Goal: Task Accomplishment & Management: Complete application form

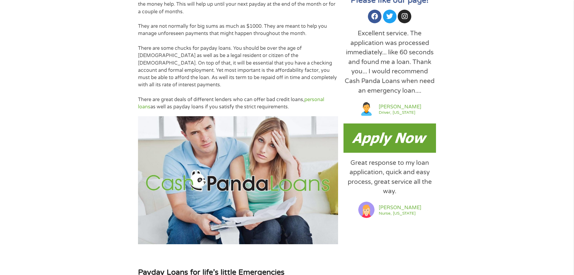
scroll to position [362, 0]
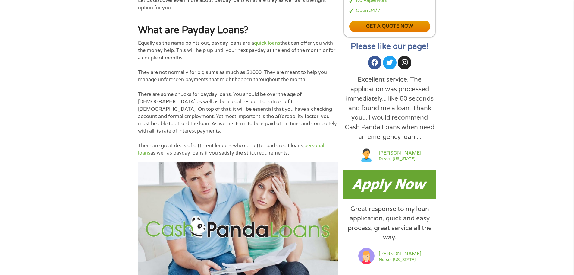
click at [412, 27] on link "Get a quote now" at bounding box center [389, 27] width 81 height 12
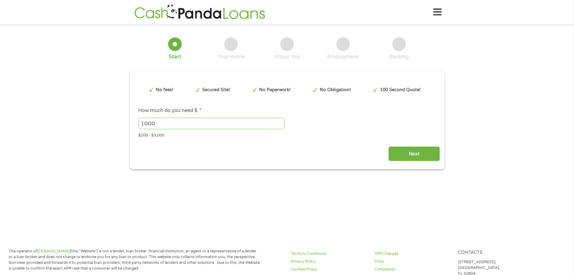
type input "CjwKCAjwup3HBhAAEiwA7euZurW2CsGrOpZLpMO1tSab-vI9adJOhVHZ9lMjYgAdRVvQtu5zpoSlWxo…"
click at [421, 156] on input "Next" at bounding box center [415, 153] width 52 height 15
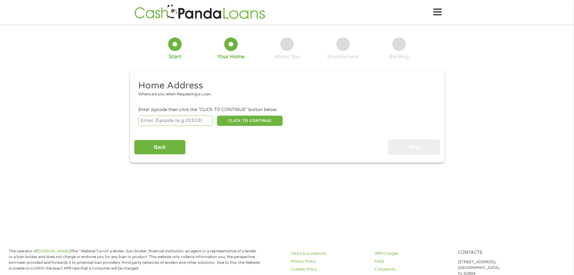
click at [189, 122] on input "number" at bounding box center [175, 120] width 74 height 10
type input "27406"
click at [237, 119] on button "CLICK TO CONTINUE" at bounding box center [250, 120] width 66 height 10
type input "27406"
type input "[GEOGRAPHIC_DATA]"
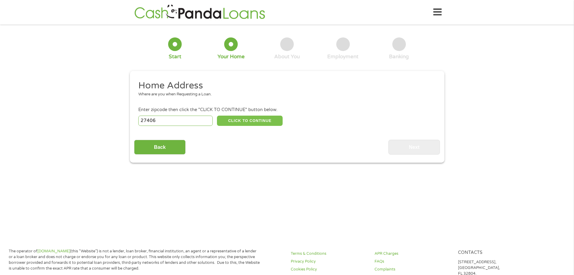
select select "[US_STATE]"
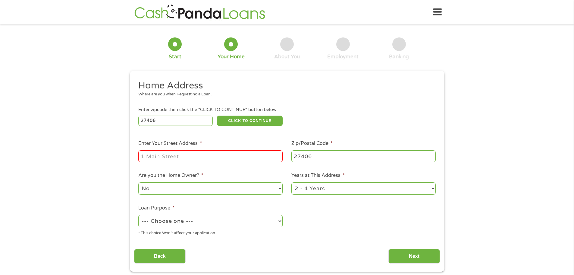
click at [228, 157] on input "Enter Your Street Address *" at bounding box center [210, 155] width 144 height 11
type input "[STREET_ADDRESS][PERSON_NAME]"
click at [359, 190] on select "1 Year or less 1 - 2 Years 2 - 4 Years Over 4 Years" at bounding box center [364, 188] width 144 height 12
select select "60months"
click at [292, 182] on select "1 Year or less 1 - 2 Years 2 - 4 Years Over 4 Years" at bounding box center [364, 188] width 144 height 12
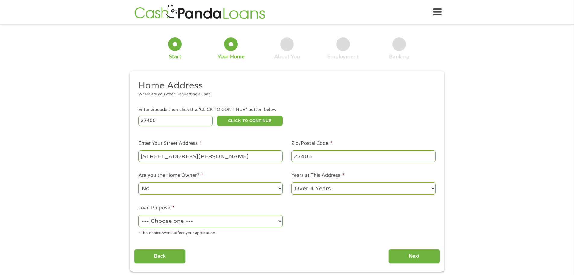
click at [258, 222] on select "--- Choose one --- Pay Bills Debt Consolidation Home Improvement Major Purchase…" at bounding box center [210, 221] width 144 height 12
select select "other"
click at [138, 215] on select "--- Choose one --- Pay Bills Debt Consolidation Home Improvement Major Purchase…" at bounding box center [210, 221] width 144 height 12
click at [419, 253] on input "Next" at bounding box center [415, 256] width 52 height 15
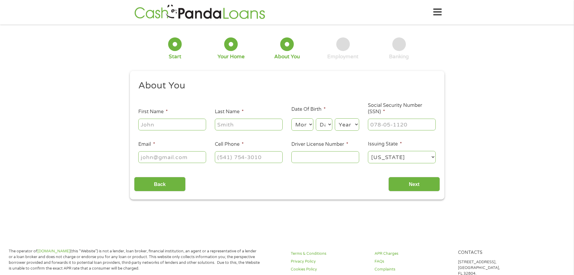
click at [192, 124] on input "First Name *" at bounding box center [172, 123] width 68 height 11
type input "Sherrrell"
type input "Brown"
click at [308, 127] on select "Month 1 2 3 4 5 6 7 8 9 10 11 12" at bounding box center [303, 124] width 22 height 12
select select "7"
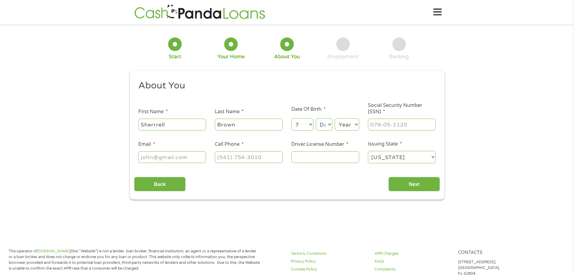
click at [292, 118] on select "Month 1 2 3 4 5 6 7 8 9 10 11 12" at bounding box center [303, 124] width 22 height 12
click at [328, 128] on select "Day 1 2 3 4 5 6 7 8 9 10 11 12 13 14 15 16 17 18 19 20 21 22 23 24 25 26 27 28 …" at bounding box center [324, 124] width 16 height 12
select select "9"
click at [316, 118] on select "Day 1 2 3 4 5 6 7 8 9 10 11 12 13 14 15 16 17 18 19 20 21 22 23 24 25 26 27 28 …" at bounding box center [324, 124] width 16 height 12
click at [343, 122] on select "Year [DATE] 2006 2005 2004 2003 2002 2001 2000 1999 1998 1997 1996 1995 1994 19…" at bounding box center [347, 124] width 24 height 12
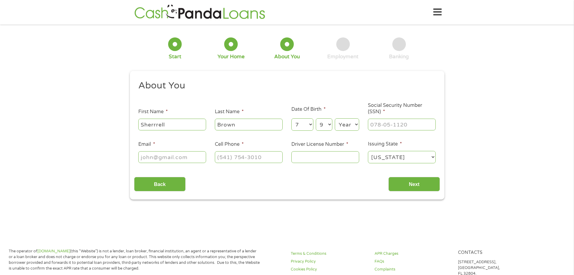
select select "1979"
click at [335, 118] on select "Year [DATE] 2006 2005 2004 2003 2002 2001 2000 1999 1998 1997 1996 1995 1994 19…" at bounding box center [347, 124] width 24 height 12
click at [384, 125] on input "___-__-____" at bounding box center [402, 123] width 68 height 11
type input "251-41-5070"
click at [174, 157] on input "Email *" at bounding box center [172, 156] width 68 height 11
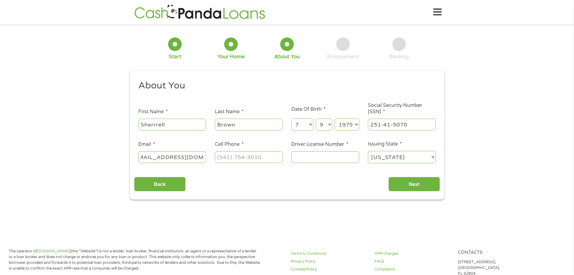
scroll to position [0, 15]
type input "[EMAIL_ADDRESS][DOMAIN_NAME]"
click at [541, 134] on div "1 Start 2 Your Home 3 About You 4 Employment 5 Banking 6 This field is hidden w…" at bounding box center [287, 114] width 574 height 171
click at [253, 159] on input "(___) ___-____" at bounding box center [249, 156] width 68 height 11
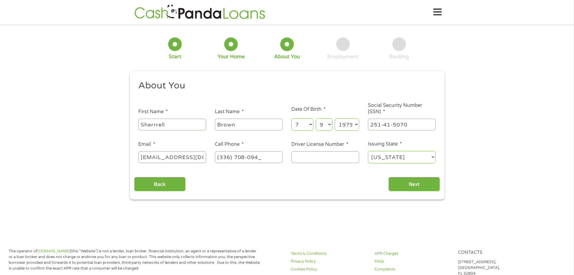
type input "[PHONE_NUMBER]"
click at [326, 157] on input "Driver License Number *" at bounding box center [326, 156] width 68 height 11
click at [336, 158] on input "Driver License Number *" at bounding box center [326, 156] width 68 height 11
click at [332, 160] on input "Driver License Number *" at bounding box center [326, 156] width 68 height 11
click at [334, 157] on input "000041" at bounding box center [326, 156] width 68 height 11
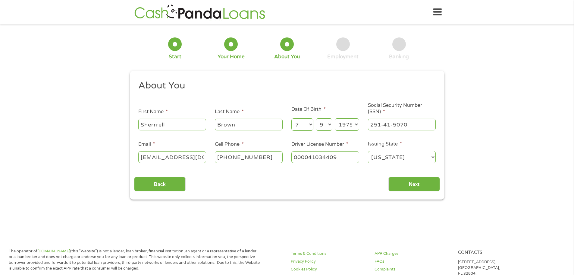
type input "000041034409"
click at [414, 181] on input "Next" at bounding box center [415, 184] width 52 height 15
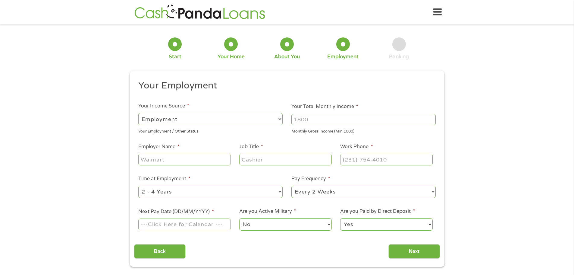
click at [338, 124] on input "Your Total Monthly Income *" at bounding box center [364, 119] width 144 height 11
type input "2750"
click at [187, 165] on input "Employer Name *" at bounding box center [184, 158] width 92 height 11
type input "[PERSON_NAME]"
click at [254, 159] on input "Job Title *" at bounding box center [285, 158] width 92 height 11
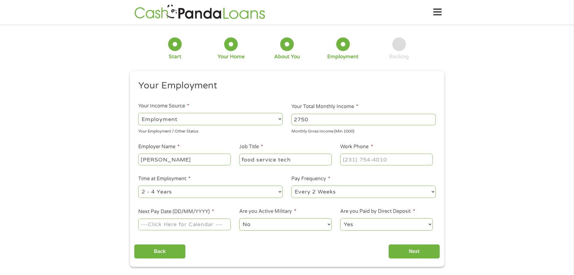
type input "food service tech"
click at [353, 161] on input "(___) ___-____" at bounding box center [386, 158] width 92 height 11
type input "[PHONE_NUMBER]"
click at [253, 193] on select "--- Choose one --- 1 Year or less 1 - 2 Years 2 - 4 Years Over 4 Years" at bounding box center [210, 191] width 144 height 12
select select "60months"
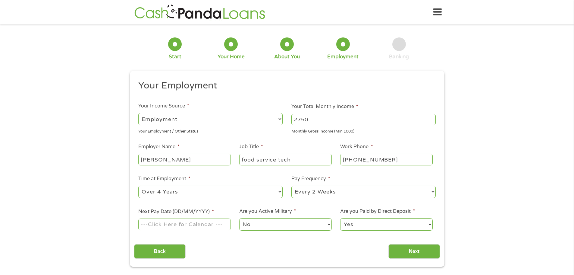
click at [138, 185] on select "--- Choose one --- 1 Year or less 1 - 2 Years 2 - 4 Years Over 4 Years" at bounding box center [210, 191] width 144 height 12
click at [212, 229] on input "Next Pay Date (DD/MM/YYYY) *" at bounding box center [184, 223] width 92 height 11
type input "[DATE]"
click at [415, 252] on input "Next" at bounding box center [415, 251] width 52 height 15
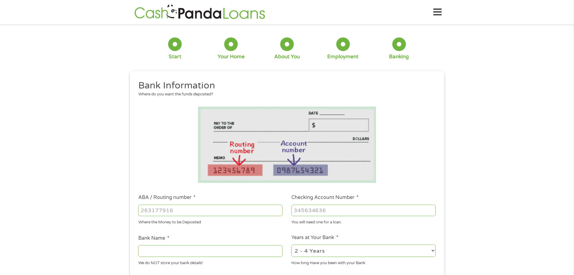
click at [514, 188] on div "1 Start 2 Your Home 3 About You 4 Employment 5 Banking 6 This field is hidden w…" at bounding box center [287, 220] width 574 height 382
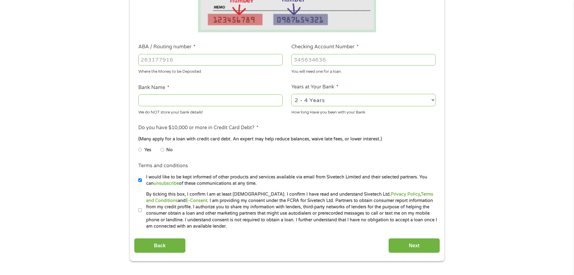
scroll to position [151, 0]
click at [430, 98] on select "2 - 4 Years 6 - 12 Months 1 - 2 Years Over 4 Years" at bounding box center [364, 99] width 144 height 12
select select "60months"
click at [292, 93] on select "2 - 4 Years 6 - 12 Months 1 - 2 Years Over 4 Years" at bounding box center [364, 99] width 144 height 12
click at [164, 149] on input "No" at bounding box center [163, 149] width 4 height 10
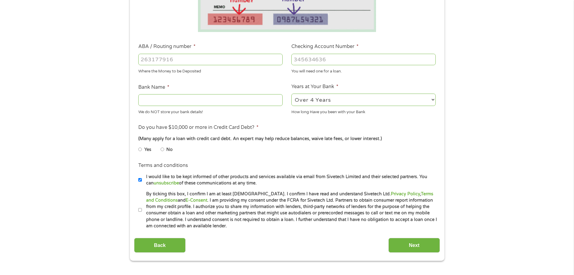
radio input "true"
click at [214, 62] on input "ABA / Routing number *" at bounding box center [210, 59] width 144 height 11
click at [195, 61] on input "ABA / Routing number *" at bounding box center [210, 59] width 144 height 11
type input "053000219"
type input "[PERSON_NAME] FARGO BANK"
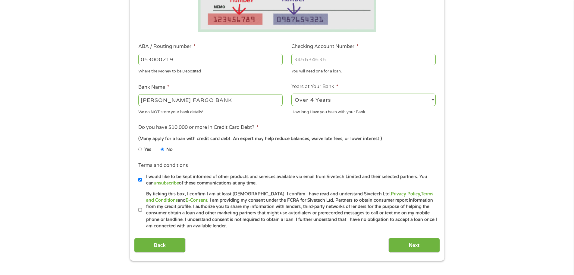
type input "053000219"
click at [308, 59] on input "Checking Account Number *" at bounding box center [364, 59] width 144 height 11
type input "1148053299"
click at [141, 177] on input "I would like to be kept informed of other products and services available via e…" at bounding box center [140, 180] width 4 height 10
checkbox input "false"
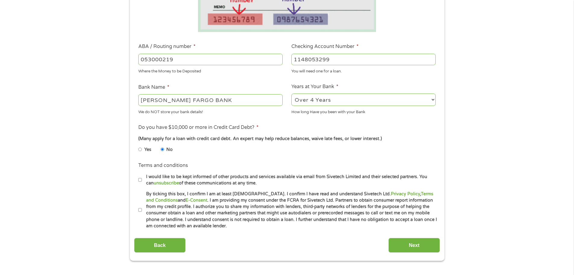
click at [144, 208] on label "By ticking this box, I confirm I am at least [DEMOGRAPHIC_DATA]. I confirm I ha…" at bounding box center [290, 210] width 296 height 39
click at [142, 208] on input "By ticking this box, I confirm I am at least [DEMOGRAPHIC_DATA]. I confirm I ha…" at bounding box center [140, 210] width 4 height 10
checkbox input "true"
click at [414, 242] on input "Next" at bounding box center [415, 245] width 52 height 15
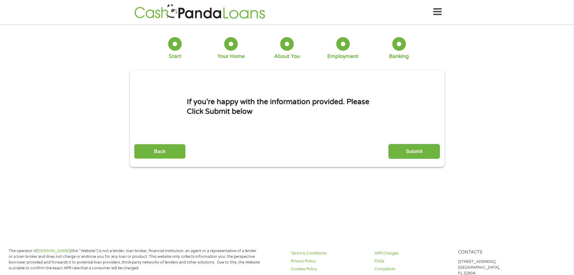
scroll to position [0, 0]
click at [410, 148] on input "Submit" at bounding box center [415, 151] width 52 height 15
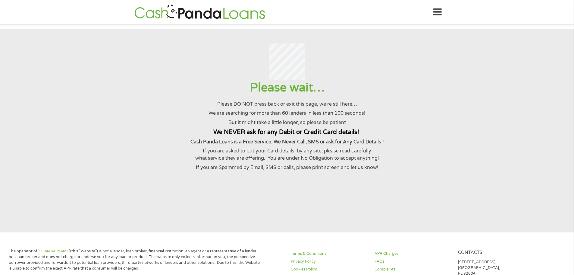
click at [505, 106] on p "Please DO NOT press back or exit this page, we’re still here…" at bounding box center [287, 103] width 560 height 7
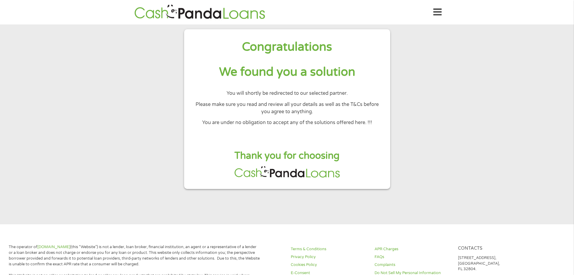
click at [486, 109] on section "Congratulations We found you a solution You will shortly be redirected to our s…" at bounding box center [287, 124] width 574 height 200
